Goal: Task Accomplishment & Management: Manage account settings

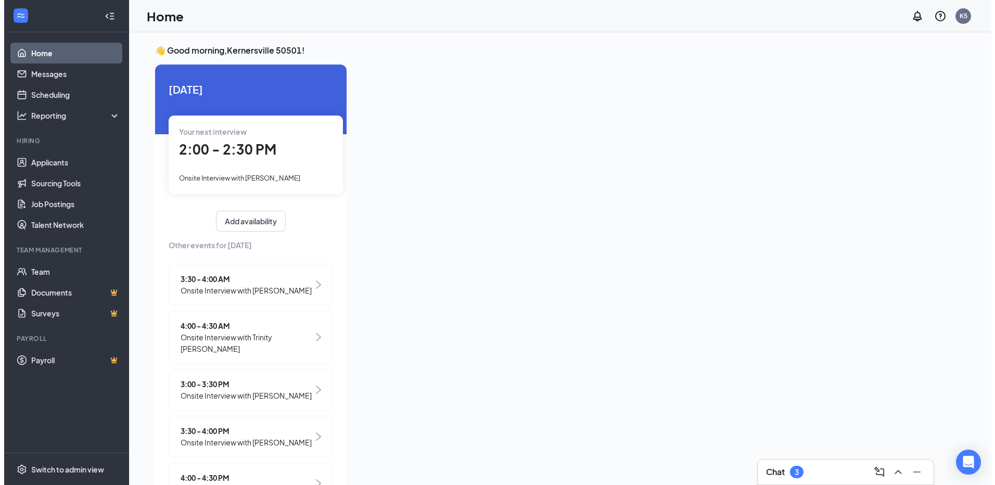
scroll to position [17, 0]
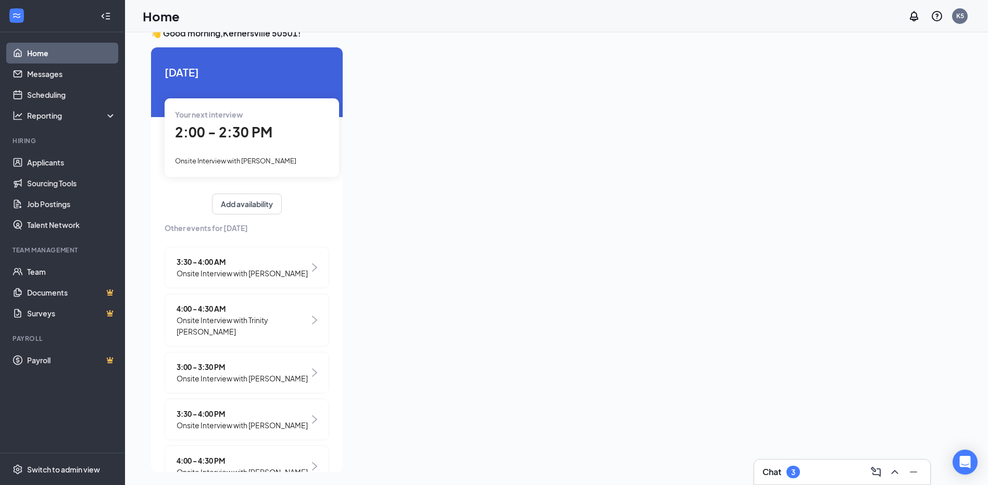
click at [228, 373] on span "Onsite Interview with James Newton" at bounding box center [241, 378] width 131 height 11
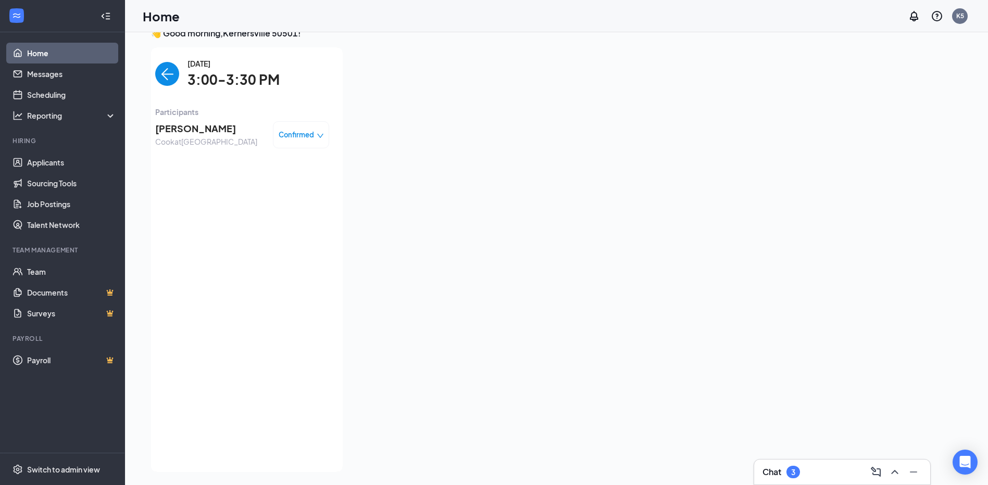
click at [191, 126] on span "James Newton" at bounding box center [206, 128] width 102 height 15
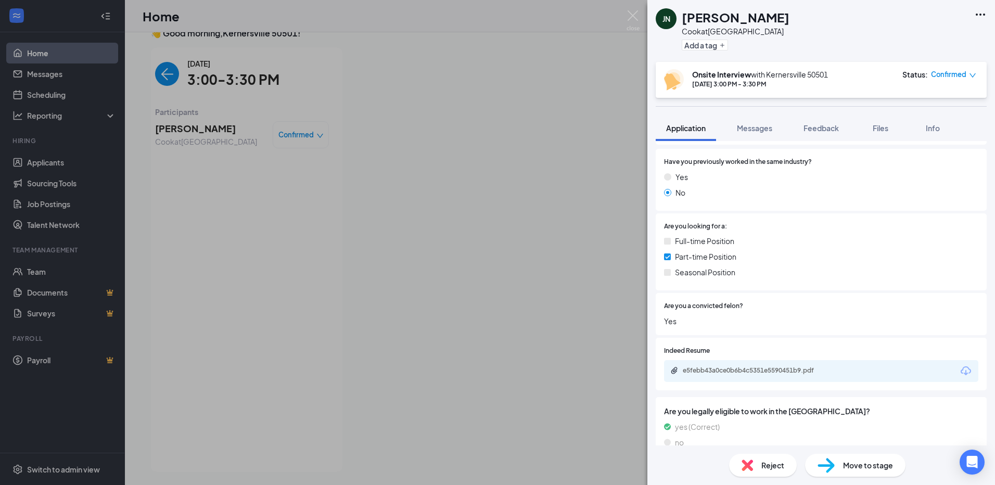
scroll to position [163, 0]
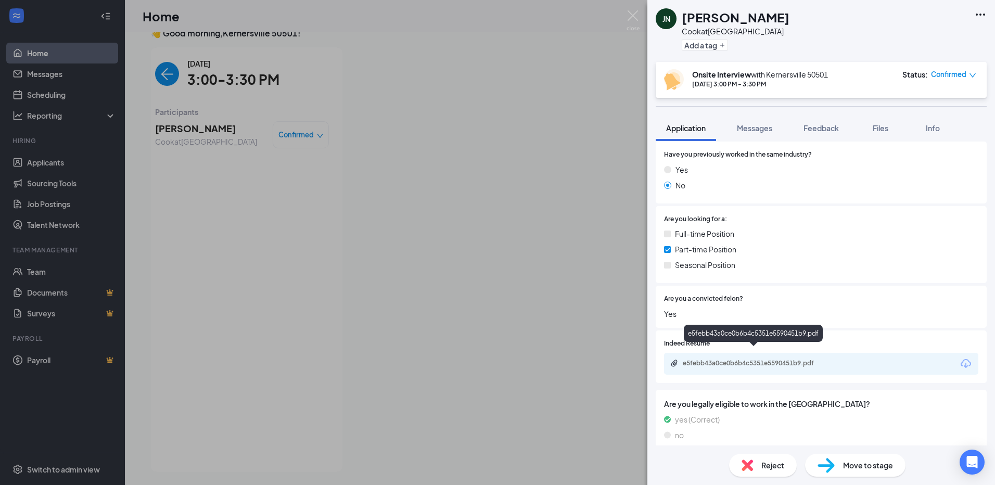
click at [778, 359] on div "e5febb43a0ce0b6b4c5351e5590451b9.pdf" at bounding box center [756, 363] width 146 height 8
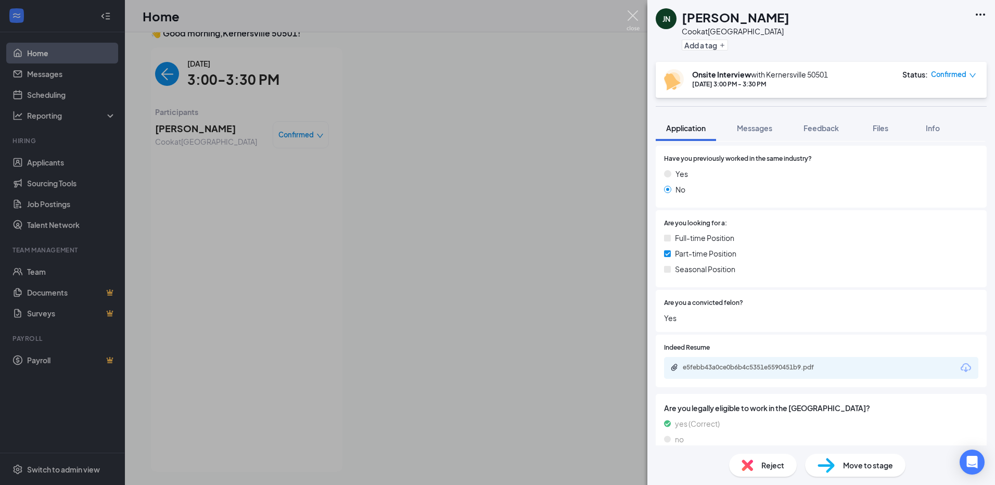
click at [634, 15] on img at bounding box center [633, 20] width 13 height 20
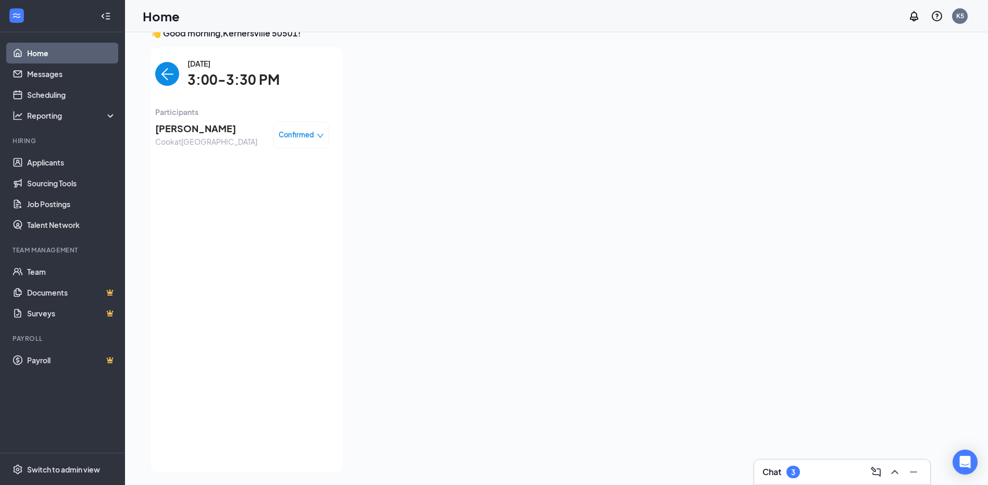
click at [164, 73] on img "back-button" at bounding box center [167, 74] width 24 height 24
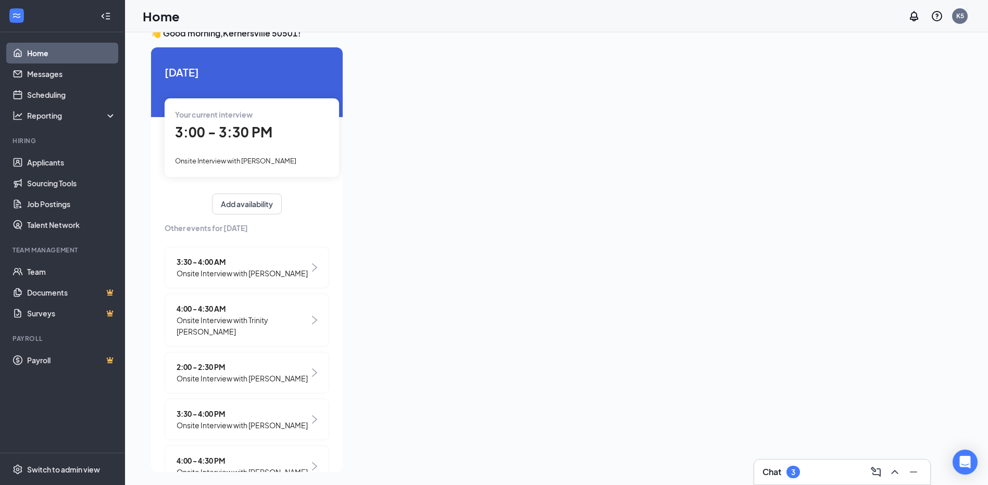
click at [276, 319] on span "Onsite Interview with Trinity Totten" at bounding box center [242, 325] width 133 height 23
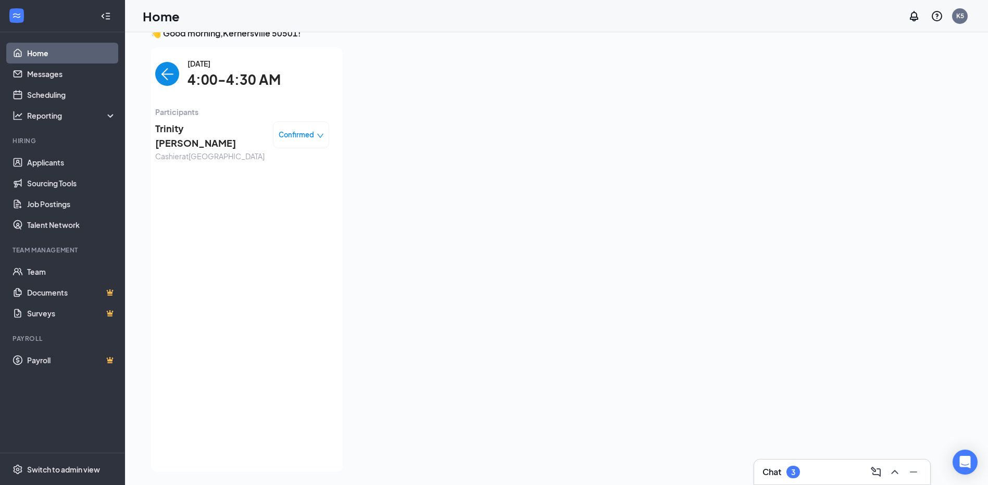
click at [179, 129] on span "Trinity [PERSON_NAME]" at bounding box center [209, 136] width 109 height 30
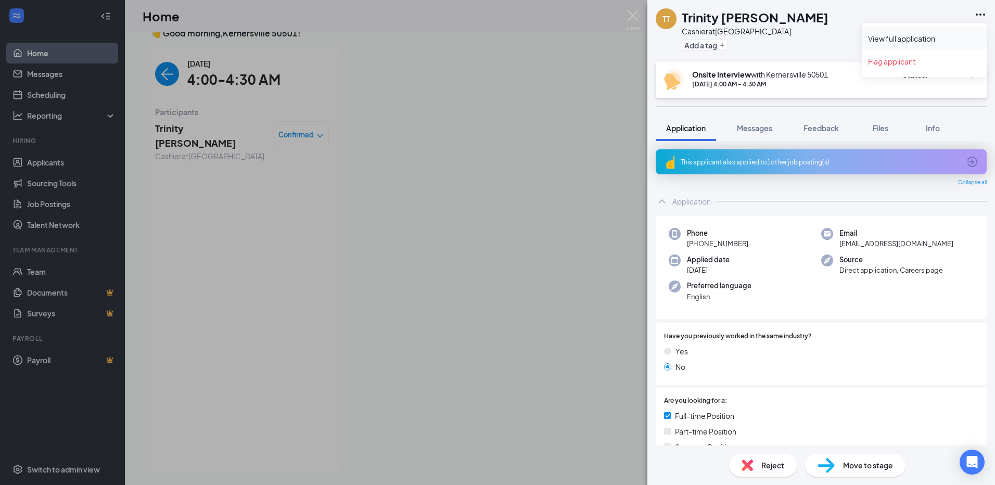
click at [912, 40] on link "View full application" at bounding box center [924, 38] width 112 height 10
click at [635, 15] on img at bounding box center [633, 20] width 13 height 20
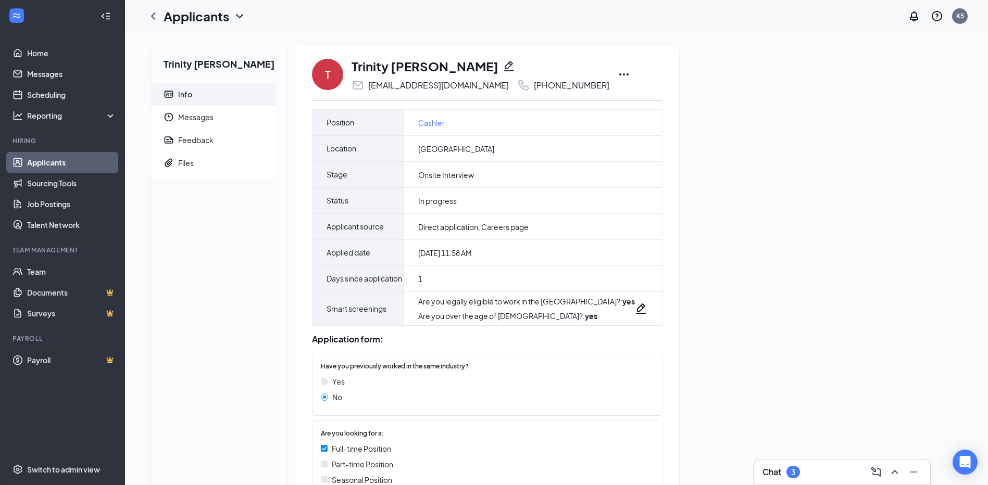
click at [617, 73] on icon "Ellipses" at bounding box center [623, 74] width 12 height 12
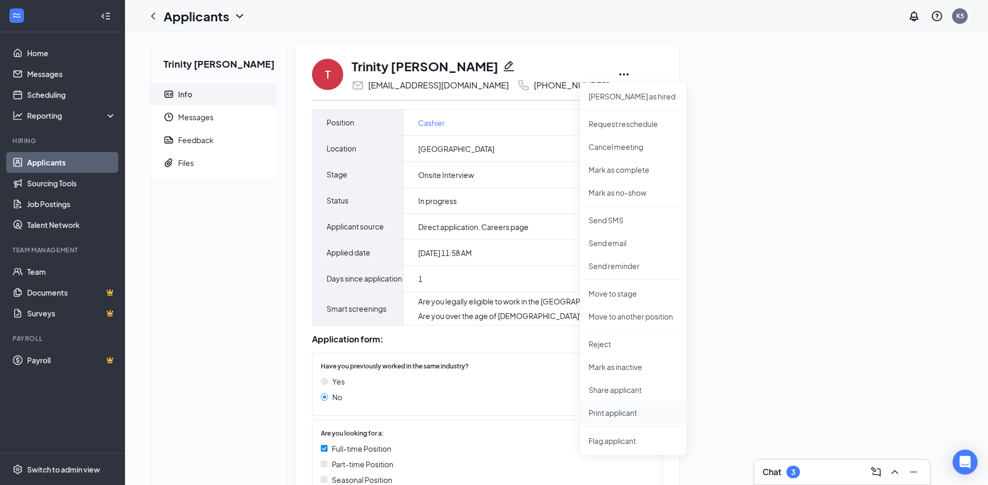
click at [617, 413] on p "Print applicant" at bounding box center [633, 413] width 90 height 10
